Goal: Task Accomplishment & Management: Manage account settings

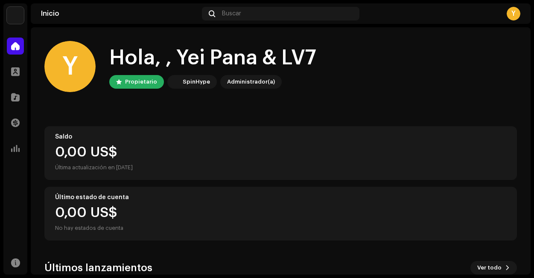
click at [16, 17] on img at bounding box center [15, 15] width 17 height 17
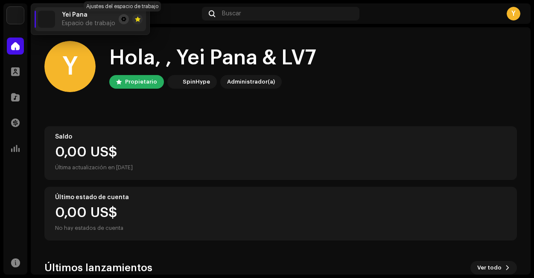
click at [122, 21] on span at bounding box center [123, 19] width 5 height 7
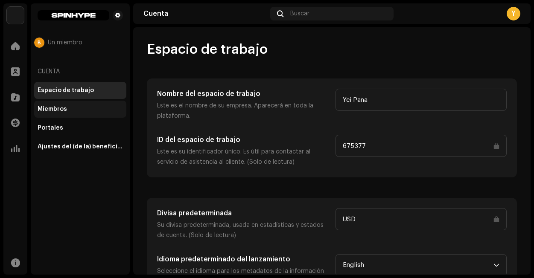
click at [73, 111] on div "Miembros" at bounding box center [80, 109] width 85 height 7
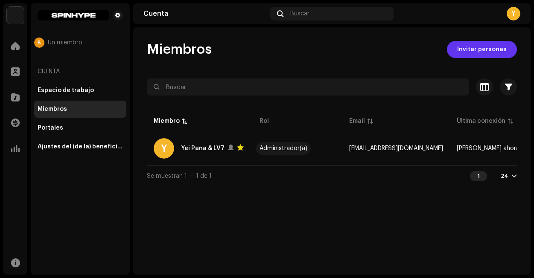
click at [477, 52] on span "Invitar personas" at bounding box center [481, 49] width 49 height 17
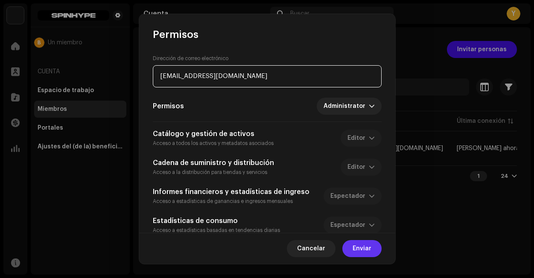
type input "[EMAIL_ADDRESS][DOMAIN_NAME]"
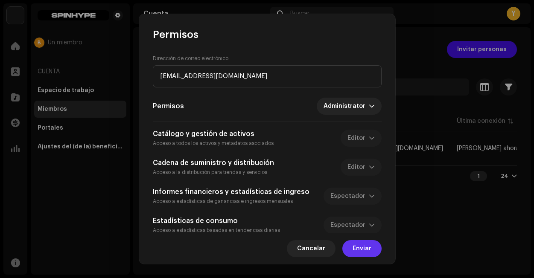
click at [367, 249] on span "Enviar" at bounding box center [361, 248] width 19 height 17
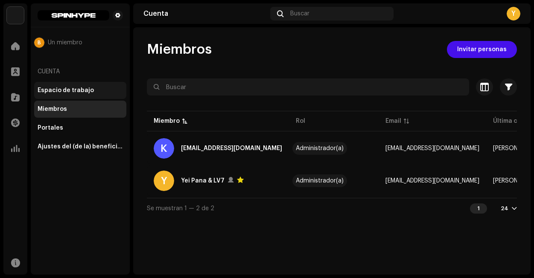
click at [53, 96] on div "Espacio de trabajo" at bounding box center [80, 90] width 92 height 17
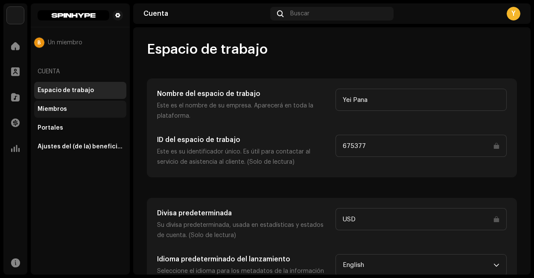
click at [63, 116] on div "Miembros" at bounding box center [80, 109] width 92 height 17
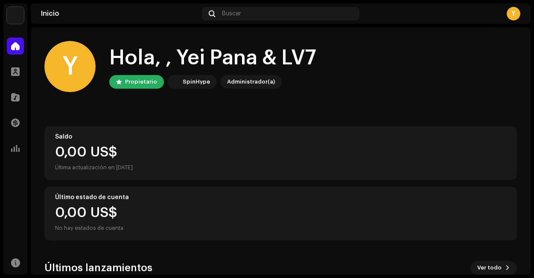
click at [18, 16] on img at bounding box center [15, 15] width 17 height 17
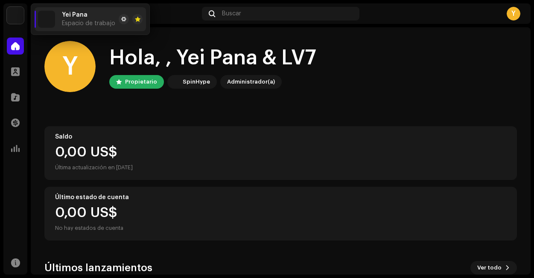
click at [352, 86] on div "Y Hola, , Yei Pana & LV7 Propietario SpinHype Administrador(a)" at bounding box center [280, 66] width 472 height 51
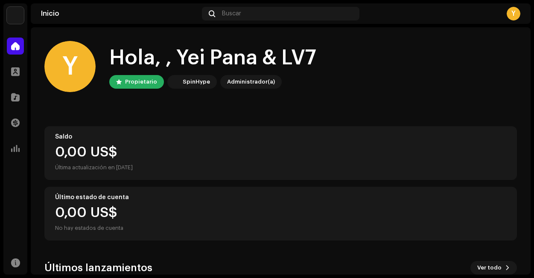
click at [21, 19] on img at bounding box center [15, 15] width 17 height 17
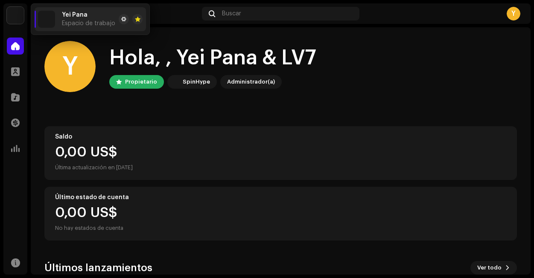
click at [509, 19] on div "Y" at bounding box center [513, 14] width 14 height 14
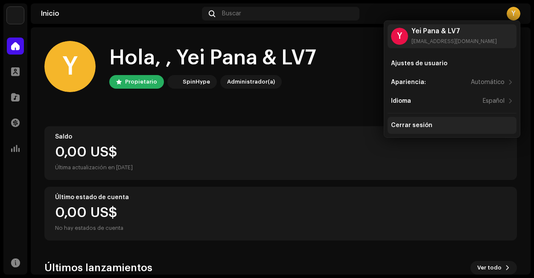
click at [421, 127] on div "Cerrar sesión" at bounding box center [411, 125] width 41 height 7
